Goal: Complete application form

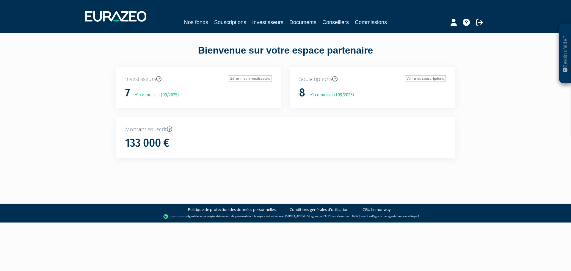
click at [261, 27] on div "Nos fonds Souscriptions Investisseurs Documents Conseillers Commissions" at bounding box center [286, 16] width 410 height 22
click at [274, 23] on link "Investisseurs" at bounding box center [267, 22] width 31 height 8
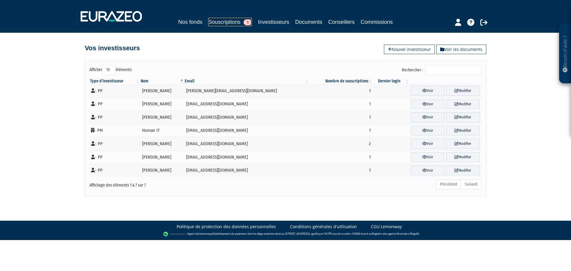
click at [236, 24] on link "Souscriptions 1" at bounding box center [230, 22] width 44 height 8
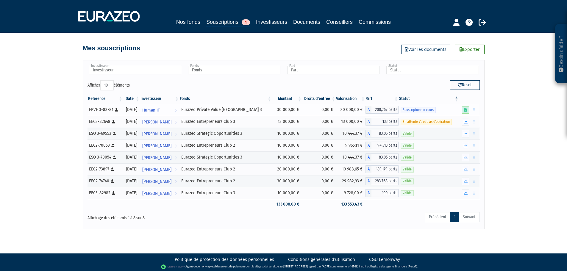
click at [464, 108] on link at bounding box center [465, 109] width 7 height 7
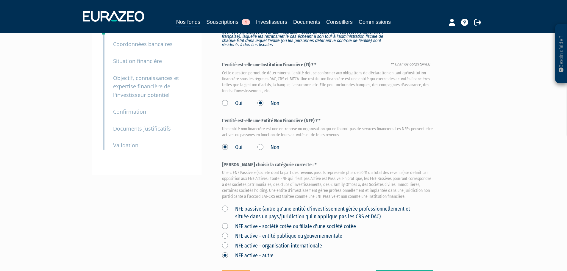
scroll to position [136, 0]
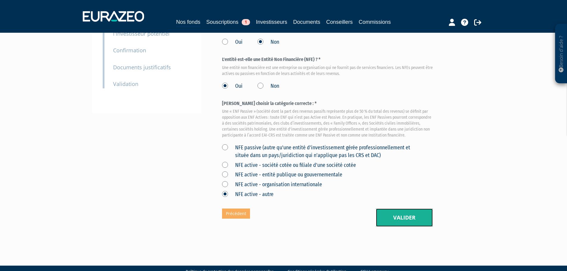
click at [404, 208] on button "Valider" at bounding box center [404, 217] width 57 height 18
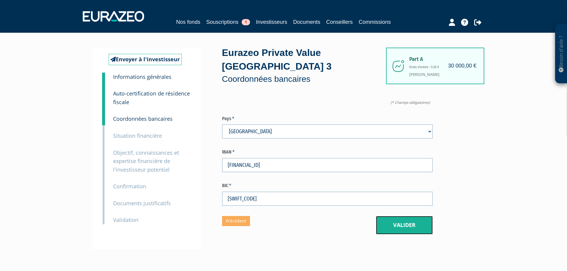
click at [405, 216] on button "Valider" at bounding box center [404, 225] width 57 height 18
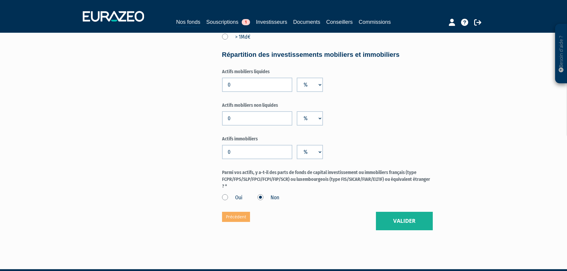
scroll to position [428, 0]
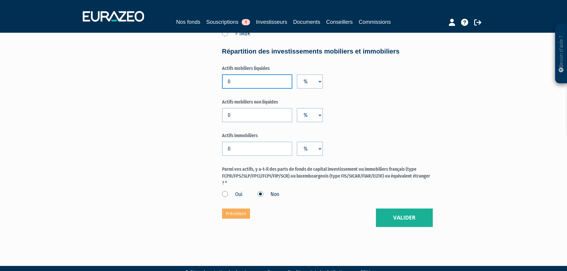
click at [257, 74] on input "0" at bounding box center [257, 81] width 70 height 14
click at [305, 74] on select "%" at bounding box center [310, 81] width 26 height 14
click at [238, 74] on input "0" at bounding box center [257, 81] width 70 height 14
drag, startPoint x: 238, startPoint y: 68, endPoint x: 228, endPoint y: 68, distance: 10.7
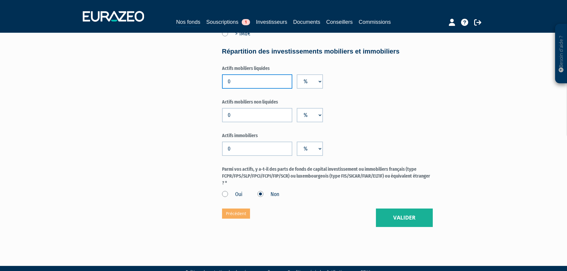
click at [228, 74] on input "0" at bounding box center [257, 81] width 70 height 14
click at [244, 74] on input "0" at bounding box center [257, 81] width 70 height 14
drag, startPoint x: 244, startPoint y: 67, endPoint x: 224, endPoint y: 67, distance: 19.6
click at [224, 74] on input "0" at bounding box center [257, 81] width 70 height 14
type input "50000"
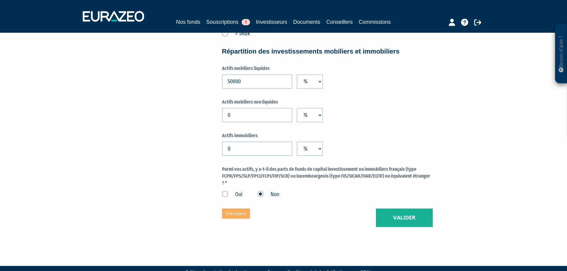
click at [319, 65] on label "Actifs mobiliers liquides" at bounding box center [327, 68] width 211 height 7
click at [317, 74] on select "%" at bounding box center [310, 81] width 26 height 14
drag, startPoint x: 317, startPoint y: 68, endPoint x: 334, endPoint y: 68, distance: 17.2
click at [317, 74] on select "%" at bounding box center [310, 81] width 26 height 14
click at [346, 68] on div "Actifs mobiliers liquides 50000 %" at bounding box center [327, 76] width 211 height 23
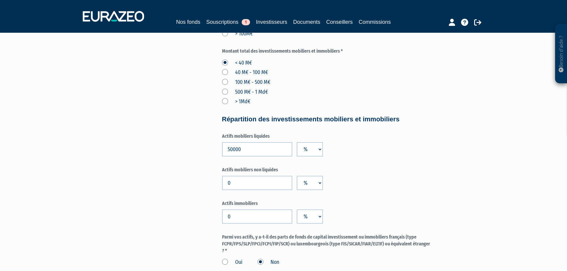
click at [383, 117] on form "(* Champs obligatoires) Niveau total de votre bilan * < 20 M€ 20 M€ - 100 M€ 10…" at bounding box center [327, 3] width 211 height 526
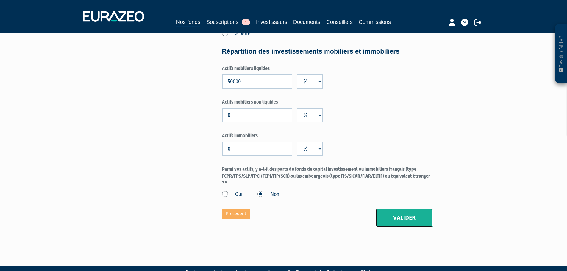
click at [418, 208] on button "Valider" at bounding box center [404, 217] width 57 height 18
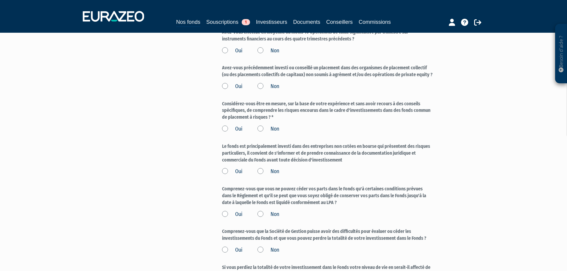
scroll to position [728, 0]
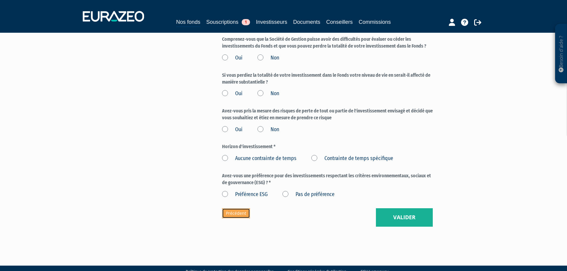
drag, startPoint x: 232, startPoint y: 201, endPoint x: 236, endPoint y: 199, distance: 4.4
click at [232, 208] on link "Précédent" at bounding box center [236, 213] width 28 height 10
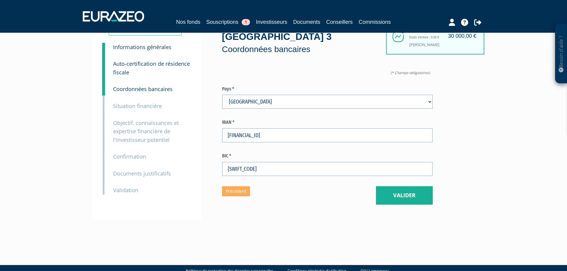
scroll to position [43, 0]
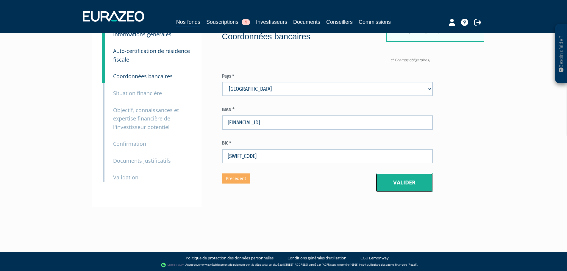
click at [385, 173] on button "Valider" at bounding box center [404, 182] width 57 height 18
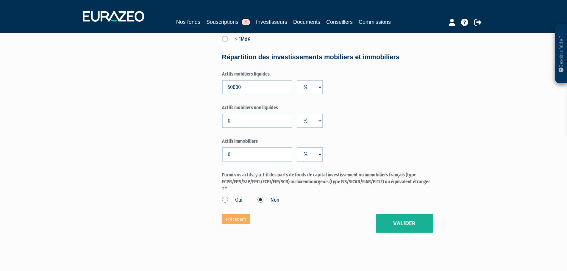
scroll to position [428, 0]
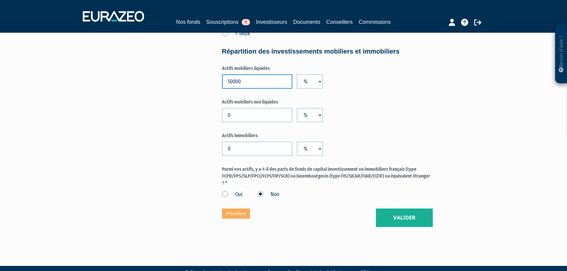
drag, startPoint x: 241, startPoint y: 68, endPoint x: 214, endPoint y: 67, distance: 27.4
type input "100"
click at [402, 132] on label "Actifs immobiliers" at bounding box center [327, 135] width 211 height 7
click at [400, 208] on button "Valider" at bounding box center [404, 217] width 57 height 18
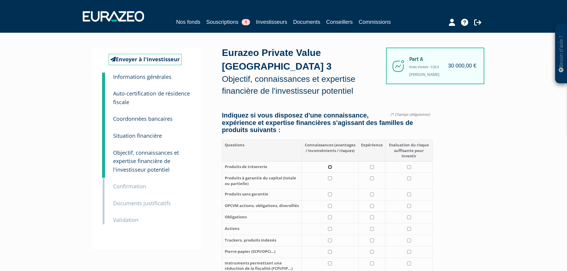
click at [328, 165] on input "checkbox" at bounding box center [330, 167] width 4 height 4
checkbox input "true"
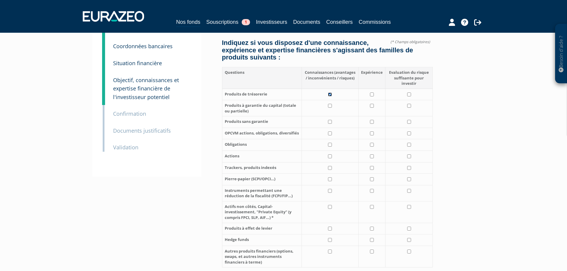
scroll to position [73, 0]
click at [330, 103] on input "checkbox" at bounding box center [330, 105] width 4 height 4
checkbox input "true"
click at [330, 119] on input "checkbox" at bounding box center [330, 121] width 4 height 4
checkbox input "true"
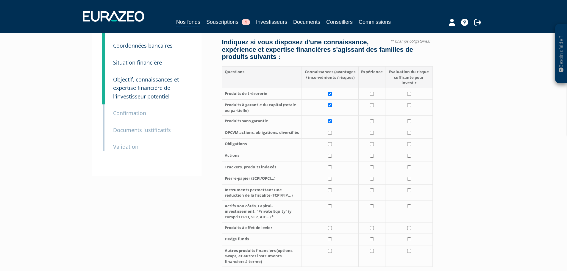
click at [332, 127] on td at bounding box center [329, 133] width 57 height 12
checkbox input "true"
click at [332, 139] on td at bounding box center [329, 145] width 57 height 12
checkbox input "true"
click at [332, 154] on input "checkbox" at bounding box center [330, 156] width 4 height 4
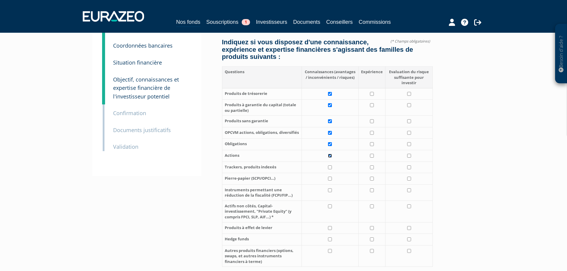
checkbox input "true"
click at [331, 165] on input "checkbox" at bounding box center [330, 167] width 4 height 4
checkbox input "true"
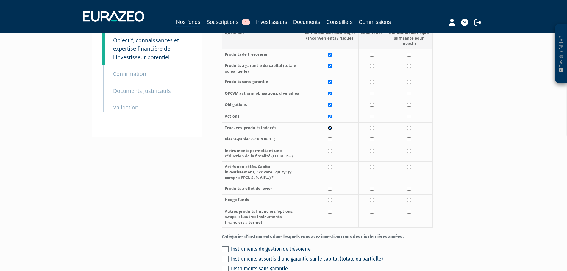
scroll to position [117, 0]
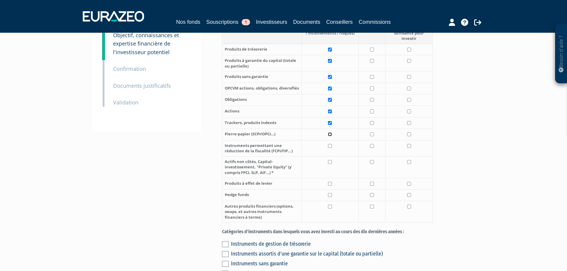
click at [332, 132] on input "checkbox" at bounding box center [330, 134] width 4 height 4
checkbox input "true"
click at [332, 144] on input "checkbox" at bounding box center [330, 146] width 4 height 4
checkbox input "true"
click at [332, 160] on input "checkbox" at bounding box center [330, 162] width 4 height 4
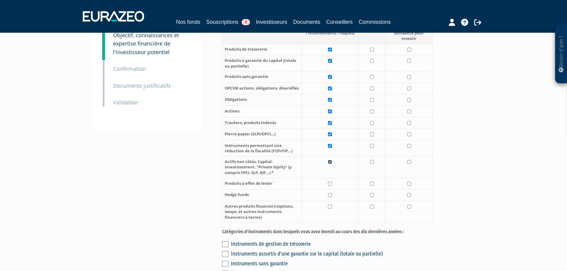
checkbox input "true"
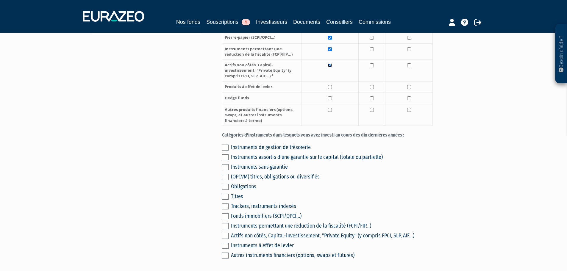
scroll to position [215, 0]
click at [227, 144] on label at bounding box center [225, 147] width 7 height 6
click at [0, 0] on input "checkbox" at bounding box center [0, 0] width 0 height 0
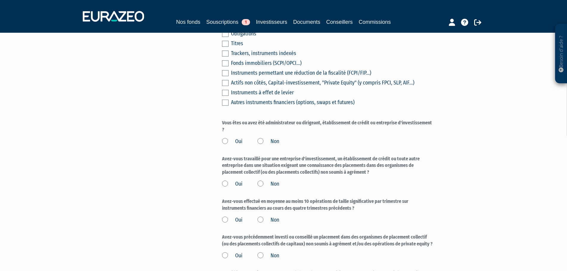
scroll to position [373, 0]
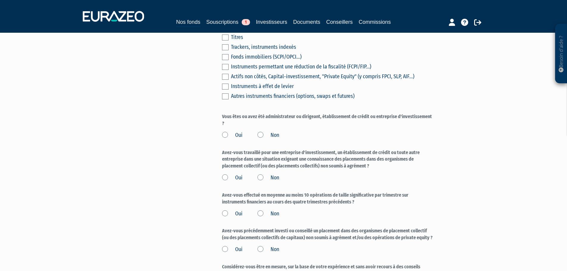
click at [268, 131] on label "Non" at bounding box center [268, 135] width 22 height 8
click at [0, 0] on input "Non" at bounding box center [0, 0] width 0 height 0
click at [267, 174] on label "Non" at bounding box center [268, 178] width 22 height 8
click at [0, 0] on input "Non" at bounding box center [0, 0] width 0 height 0
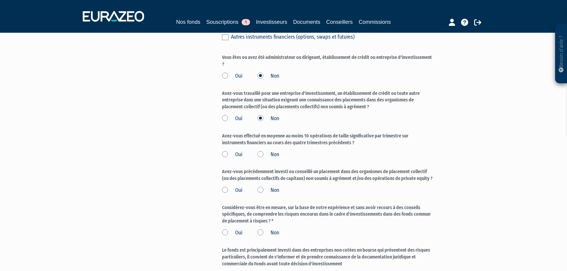
scroll to position [429, 0]
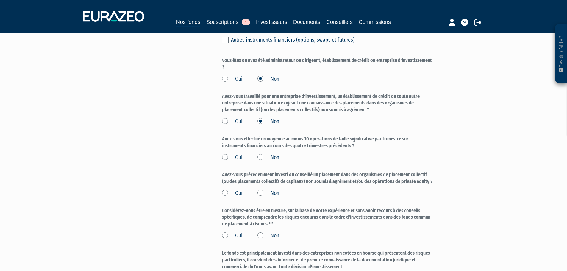
click at [263, 154] on label "Non" at bounding box center [268, 158] width 22 height 8
click at [0, 0] on input "Non" at bounding box center [0, 0] width 0 height 0
click at [260, 189] on label "Non" at bounding box center [268, 193] width 22 height 8
click at [0, 0] on input "Non" at bounding box center [0, 0] width 0 height 0
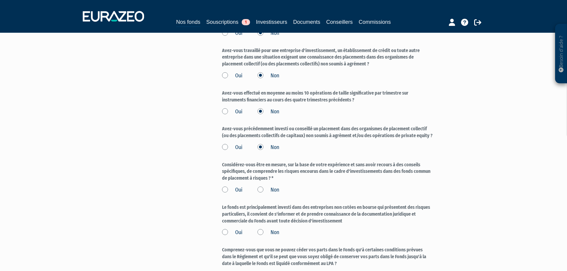
scroll to position [481, 0]
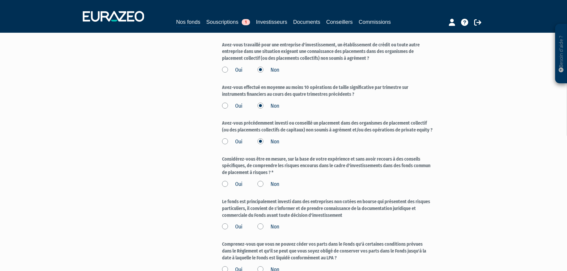
click at [242, 181] on label "Oui" at bounding box center [232, 185] width 21 height 8
click at [0, 0] on input "Oui" at bounding box center [0, 0] width 0 height 0
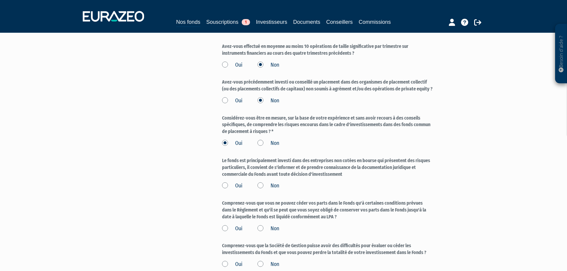
scroll to position [526, 0]
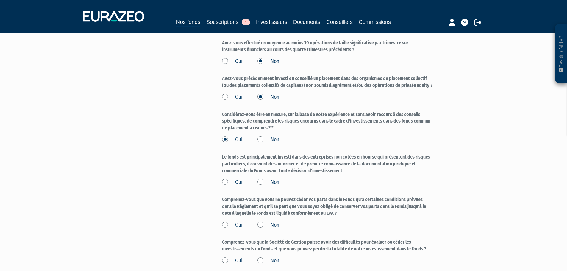
click at [240, 178] on label "Oui" at bounding box center [232, 182] width 21 height 8
click at [0, 0] on input "Oui" at bounding box center [0, 0] width 0 height 0
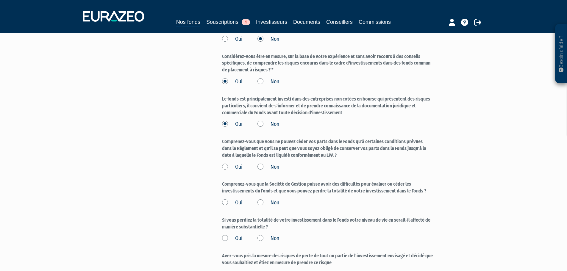
scroll to position [585, 0]
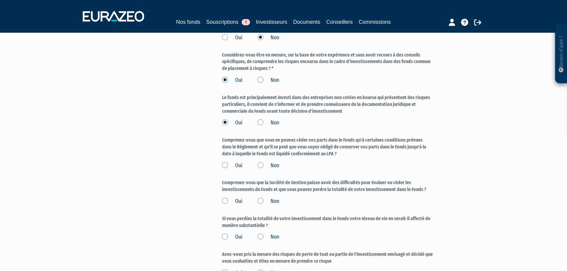
click at [233, 162] on label "Oui" at bounding box center [232, 166] width 21 height 8
click at [0, 0] on input "Oui" at bounding box center [0, 0] width 0 height 0
click at [235, 197] on label "Oui" at bounding box center [232, 201] width 21 height 8
click at [0, 0] on input "Oui" at bounding box center [0, 0] width 0 height 0
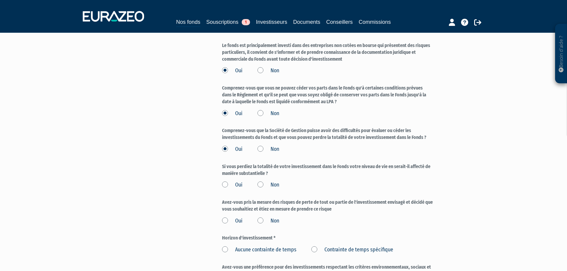
scroll to position [645, 0]
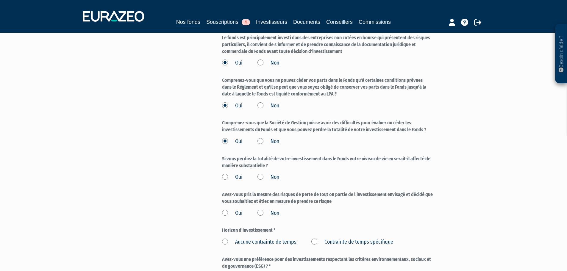
click at [272, 173] on label "Non" at bounding box center [268, 177] width 22 height 8
click at [0, 0] on input "Non" at bounding box center [0, 0] width 0 height 0
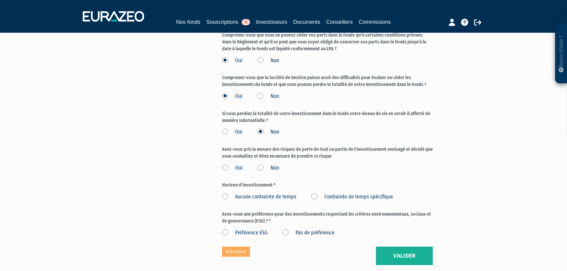
scroll to position [694, 0]
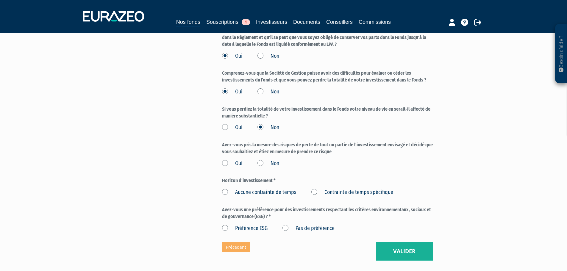
click at [232, 160] on label "Oui" at bounding box center [232, 164] width 21 height 8
click at [0, 0] on input "Oui" at bounding box center [0, 0] width 0 height 0
click at [235, 160] on label "Oui" at bounding box center [232, 164] width 21 height 8
click at [0, 0] on input "Oui" at bounding box center [0, 0] width 0 height 0
click at [235, 160] on label "Oui" at bounding box center [232, 164] width 21 height 8
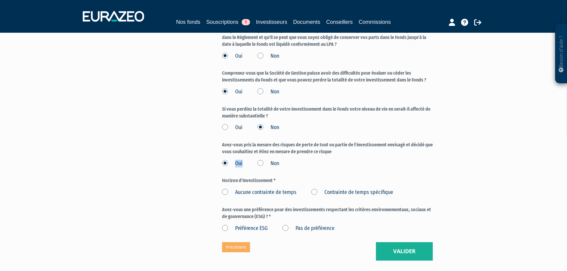
click at [0, 0] on input "Oui" at bounding box center [0, 0] width 0 height 0
click at [279, 189] on label "Aucune contrainte de temps" at bounding box center [259, 193] width 74 height 8
click at [0, 0] on temps "Aucune contrainte de temps" at bounding box center [0, 0] width 0 height 0
click at [298, 225] on label "Pas de préférence" at bounding box center [308, 229] width 52 height 8
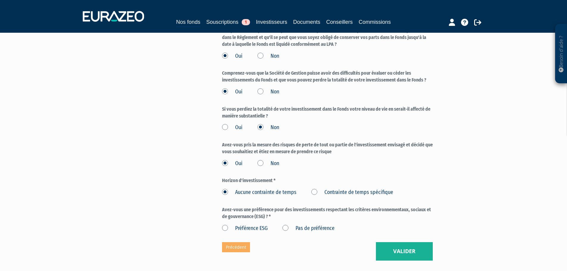
click at [0, 0] on préférence "Pas de préférence" at bounding box center [0, 0] width 0 height 0
click at [397, 242] on button "Valider" at bounding box center [404, 251] width 57 height 18
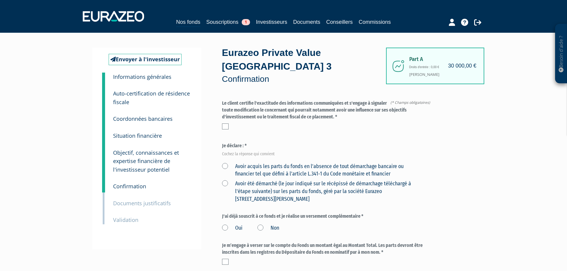
click at [233, 123] on div at bounding box center [327, 126] width 211 height 6
click at [228, 123] on label at bounding box center [225, 126] width 7 height 6
click at [0, 0] on input "checkbox" at bounding box center [0, 0] width 0 height 0
click at [263, 224] on label "Non" at bounding box center [268, 228] width 22 height 8
click at [0, 0] on input "Non" at bounding box center [0, 0] width 0 height 0
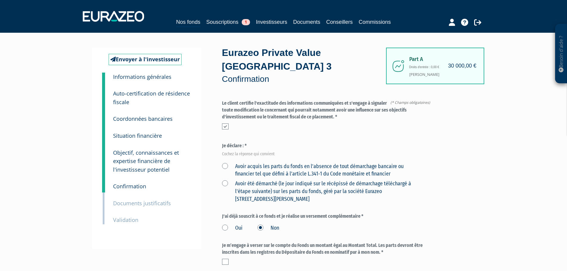
click at [264, 163] on label "Avoir acquis les parts du fonds en l'absence de tout démarchage bancaire ou fin…" at bounding box center [320, 170] width 197 height 15
click at [0, 0] on financier "Avoir acquis les parts du fonds en l'absence de tout démarchage bancaire ou fin…" at bounding box center [0, 0] width 0 height 0
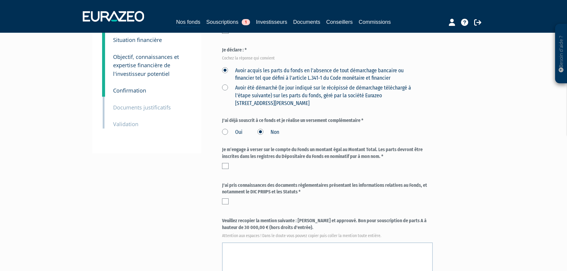
scroll to position [103, 0]
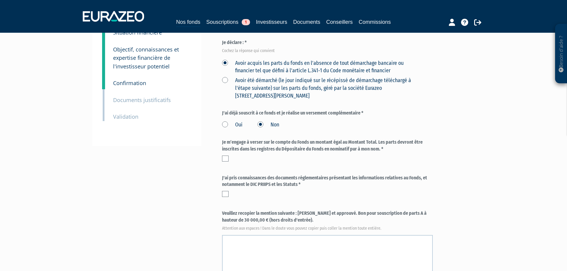
click at [230, 156] on div at bounding box center [327, 159] width 211 height 6
click at [223, 156] on label at bounding box center [225, 159] width 7 height 6
click at [0, 0] on input "checkbox" at bounding box center [0, 0] width 0 height 0
click at [226, 191] on label at bounding box center [225, 194] width 7 height 6
click at [0, 0] on input "checkbox" at bounding box center [0, 0] width 0 height 0
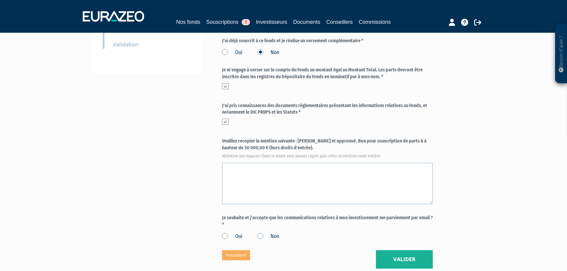
scroll to position [176, 0]
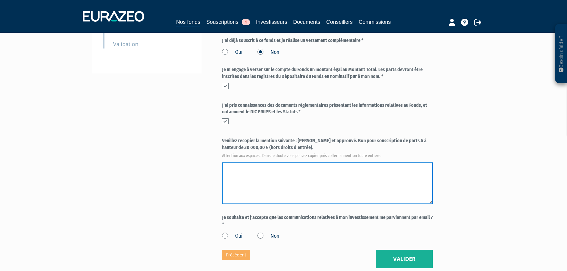
click at [274, 162] on textarea at bounding box center [327, 183] width 211 height 42
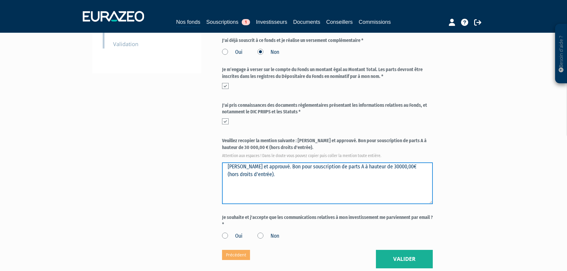
type textarea "Lu et approuvé. Bon pour souscription de parts A à hauteur de 30000,00€ (hors d…"
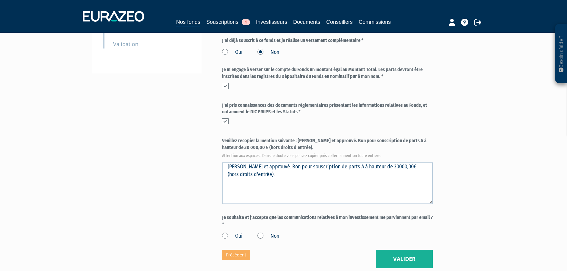
click at [232, 232] on label "Oui" at bounding box center [232, 236] width 21 height 8
click at [0, 0] on input "Oui" at bounding box center [0, 0] width 0 height 0
click at [407, 250] on button "Valider" at bounding box center [404, 259] width 57 height 18
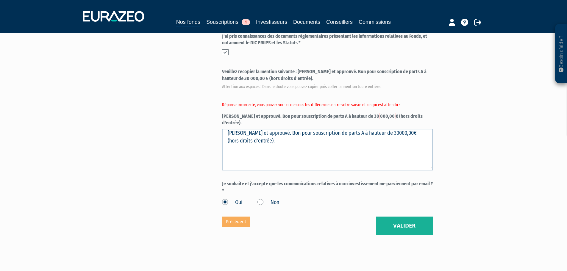
scroll to position [246, 0]
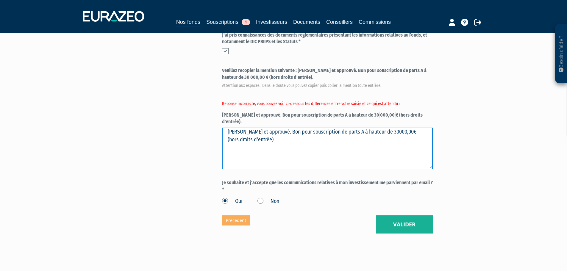
click at [263, 128] on textarea "Lu et approuvé. Bon pour souscription de parts A à hauteur de 30000,00€ (hors d…" at bounding box center [327, 149] width 211 height 42
click at [278, 128] on textarea "Lu et approuvé. Bon pour souscription de parts A à hauteur de 30000,00€ (hors d…" at bounding box center [327, 149] width 211 height 42
type textarea "Lu et approuvé. Bon pour souscription de parts A à hauteur de 30 000,00 € (hors…"
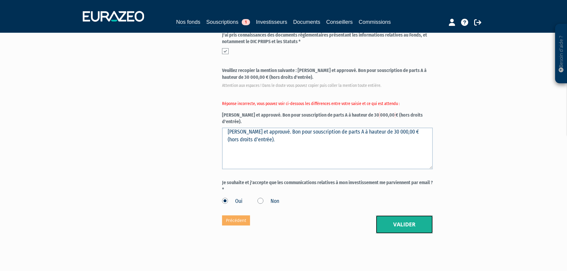
click at [422, 215] on button "Valider" at bounding box center [404, 224] width 57 height 18
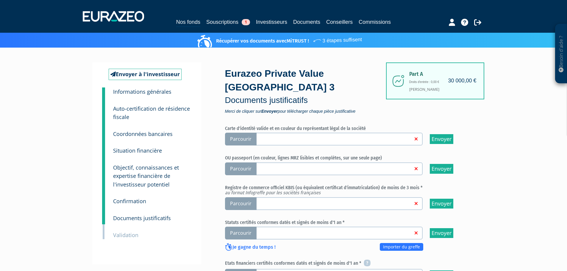
click at [240, 133] on span "Parcourir" at bounding box center [241, 139] width 32 height 13
click at [0, 0] on input "Parcourir" at bounding box center [0, 0] width 0 height 0
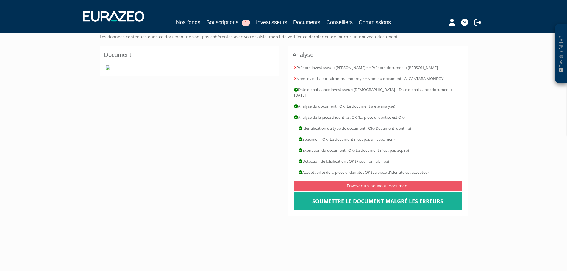
scroll to position [62, 0]
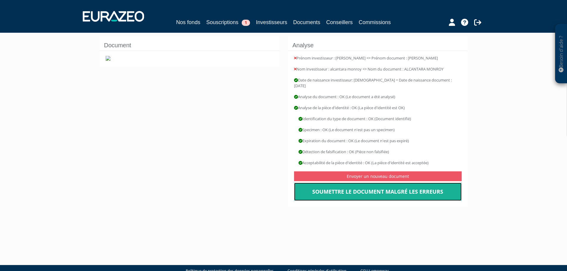
click at [390, 188] on link "Soumettre le document malgré les erreurs" at bounding box center [377, 192] width 167 height 18
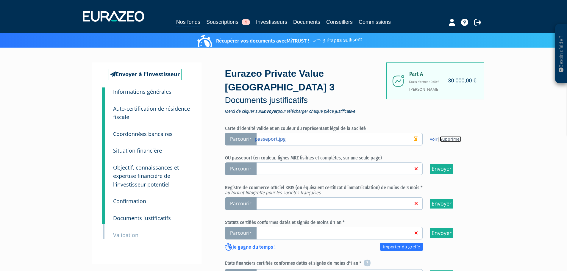
click at [451, 136] on link "Supprimer" at bounding box center [450, 139] width 21 height 6
click at [245, 162] on span "Parcourir" at bounding box center [241, 168] width 32 height 13
click at [0, 0] on input "Parcourir" at bounding box center [0, 0] width 0 height 0
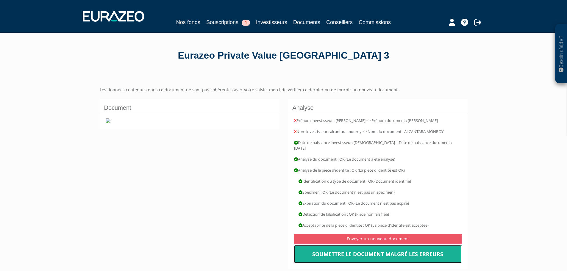
click at [433, 249] on link "Soumettre le document malgré les erreurs" at bounding box center [377, 254] width 167 height 18
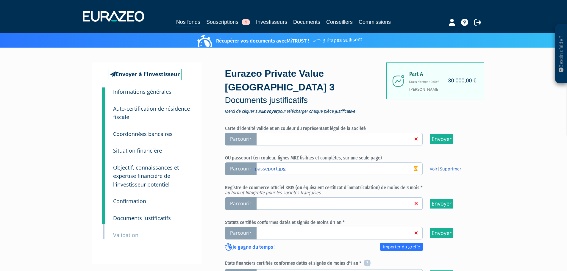
click at [251, 197] on span "Parcourir" at bounding box center [241, 203] width 32 height 13
click at [0, 0] on input "Parcourir" at bounding box center [0, 0] width 0 height 0
click at [241, 227] on span "Parcourir" at bounding box center [241, 233] width 32 height 13
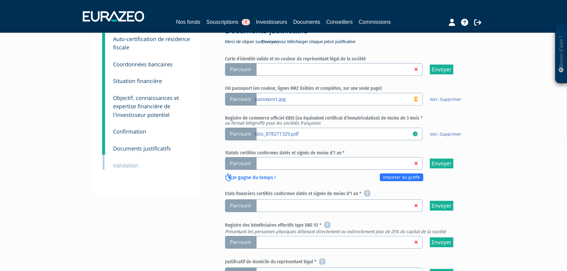
scroll to position [72, 0]
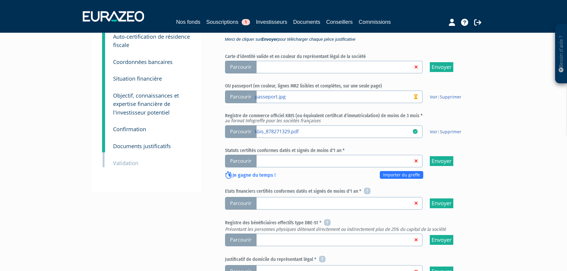
click at [252, 233] on span "Parcourir" at bounding box center [241, 239] width 32 height 13
click at [0, 0] on input "Parcourir" at bounding box center [0, 0] width 0 height 0
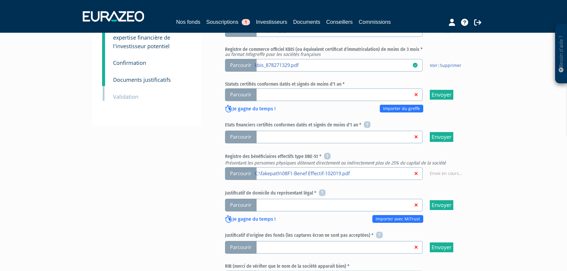
scroll to position [139, 0]
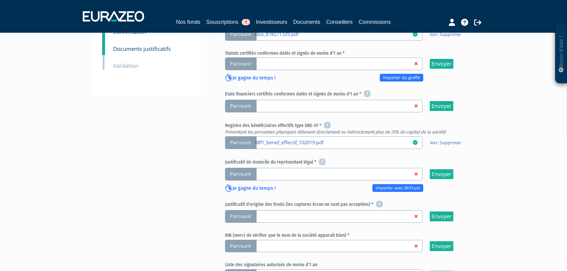
scroll to position [185, 0]
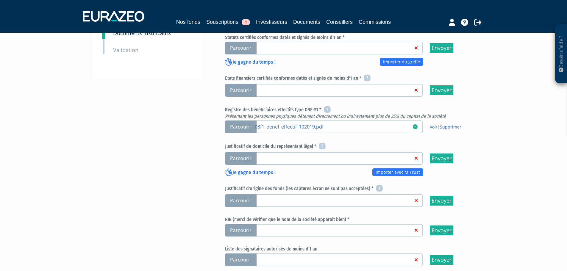
click at [247, 194] on span "Parcourir" at bounding box center [241, 200] width 32 height 13
click at [0, 0] on input "Parcourir" at bounding box center [0, 0] width 0 height 0
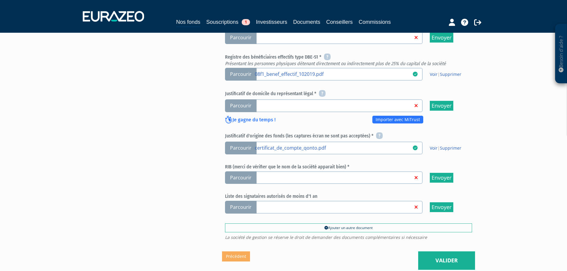
scroll to position [237, 0]
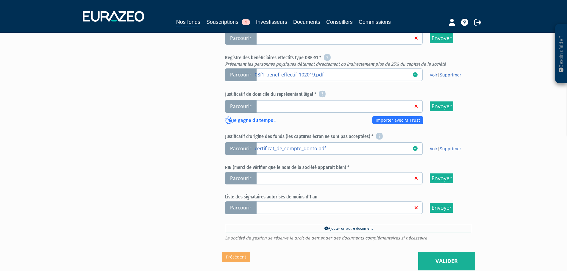
click at [244, 172] on span "Parcourir" at bounding box center [241, 178] width 32 height 13
click at [0, 0] on input "Parcourir" at bounding box center [0, 0] width 0 height 0
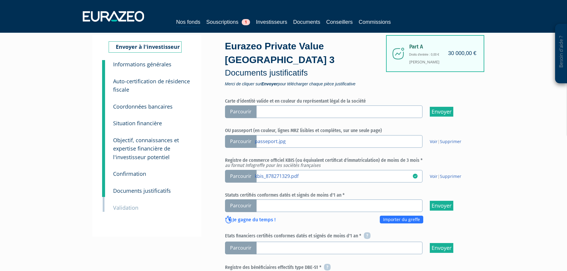
scroll to position [84, 0]
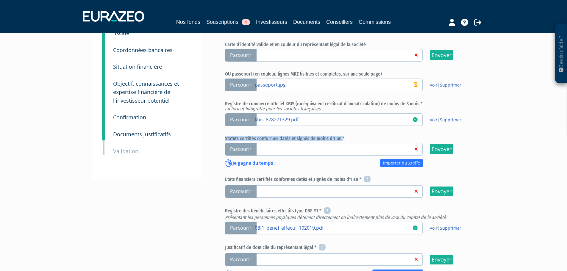
drag, startPoint x: 220, startPoint y: 125, endPoint x: 341, endPoint y: 125, distance: 120.7
click at [341, 125] on div "Envoyer à l'investisseur 1 Informations générales 2 Auto-certification de résid…" at bounding box center [284, 201] width 374 height 445
copy h6 "Statuts certifiés conformes datés et signés de moins d'1 an"
click at [355, 118] on div "Carte d'identité valide et en couleur du représentant légal de la société Parco…" at bounding box center [348, 204] width 247 height 325
drag, startPoint x: 226, startPoint y: 125, endPoint x: 363, endPoint y: 124, distance: 137.4
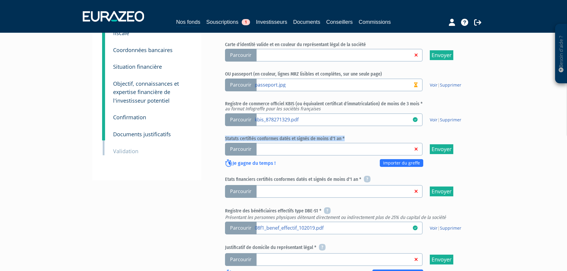
click at [363, 136] on h6 "Statuts certifiés conformes datés et signés de moins d'1 an *" at bounding box center [348, 138] width 247 height 5
copy h6 "Statuts certifiés conformes datés et signés de moins d'1 an *"
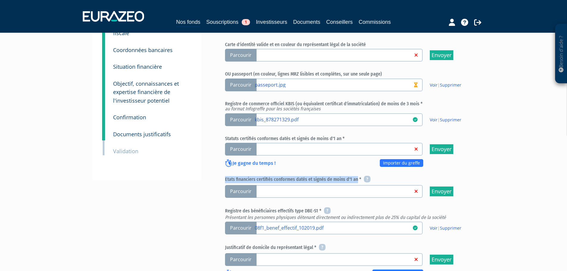
drag, startPoint x: 223, startPoint y: 165, endPoint x: 356, endPoint y: 166, distance: 132.6
click at [356, 166] on div "Eurazeo Private Value Europe 3 Documents justificatifs Merci de cliquer sur Env…" at bounding box center [348, 192] width 253 height 426
copy h6 "Etats financiers certifiés conformes datés et signés de moins d'1 an"
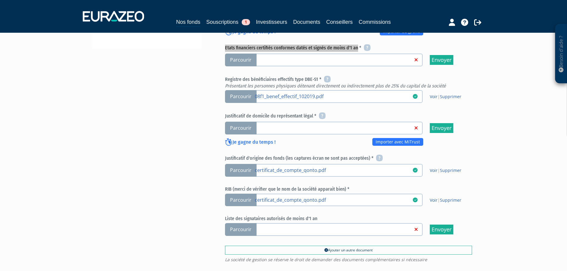
scroll to position [215, 0]
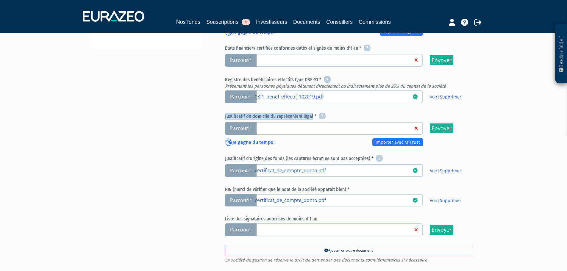
drag, startPoint x: 224, startPoint y: 102, endPoint x: 311, endPoint y: 101, distance: 87.1
click at [311, 101] on div "Eurazeo Private Value Europe 3 Documents justificatifs Merci de cliquer sur Env…" at bounding box center [348, 60] width 253 height 426
copy h6 "Justificatif de domicile du représentant légal"
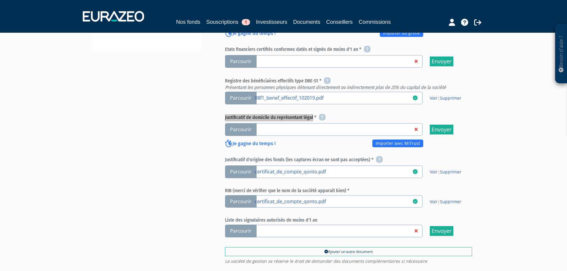
scroll to position [214, 0]
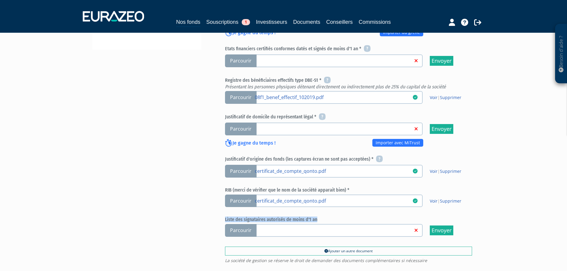
drag, startPoint x: 223, startPoint y: 206, endPoint x: 323, endPoint y: 205, distance: 100.2
click at [323, 205] on div "Eurazeo Private Value Europe 3 Documents justificatifs Merci de cliquer sur Env…" at bounding box center [348, 61] width 253 height 426
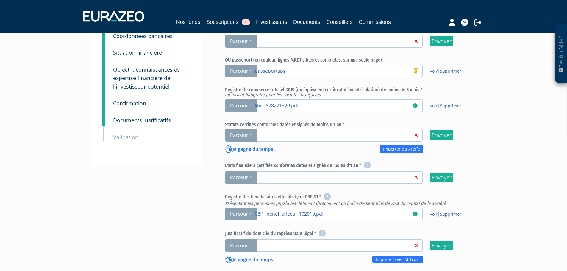
scroll to position [97, 0]
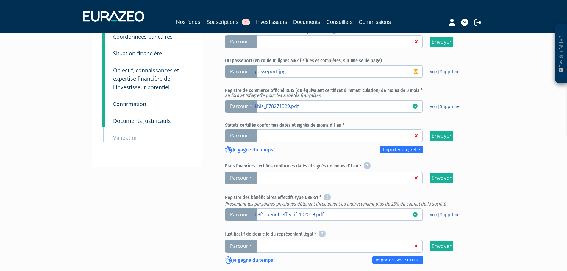
click at [244, 172] on span "Parcourir" at bounding box center [241, 178] width 32 height 13
click at [0, 0] on input "Parcourir" at bounding box center [0, 0] width 0 height 0
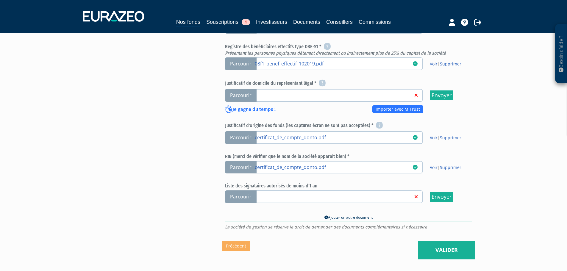
scroll to position [251, 0]
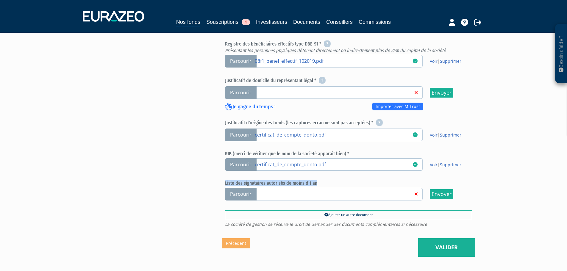
drag, startPoint x: 332, startPoint y: 170, endPoint x: 226, endPoint y: 170, distance: 106.8
click at [226, 181] on h6 "Liste des signataires autorisés de moins d'1 an" at bounding box center [348, 183] width 247 height 5
copy h6 "Liste des signataires autorisés de moins d'1 an"
click at [318, 162] on div "Carte d'identité valide et en couleur du représentant légal de la société Parco…" at bounding box center [348, 37] width 247 height 325
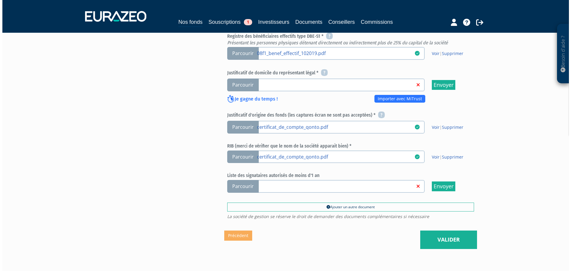
scroll to position [280, 0]
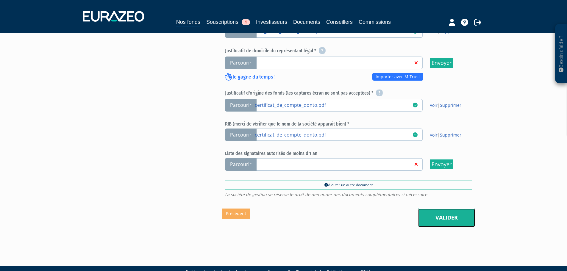
click at [432, 208] on link "Valider" at bounding box center [446, 217] width 57 height 18
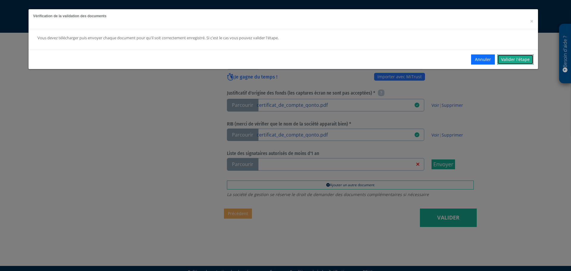
click at [511, 58] on link "Valider l'étape" at bounding box center [515, 59] width 36 height 10
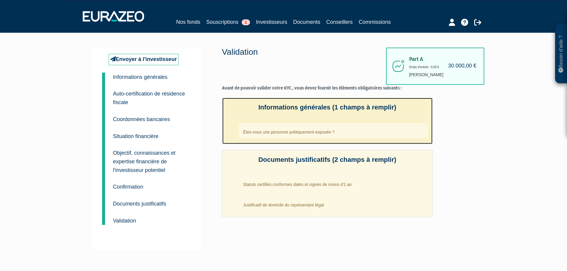
click at [321, 115] on h4 "Informations générales (1 champs à remplir)" at bounding box center [327, 110] width 201 height 13
